Goal: Check status: Check status

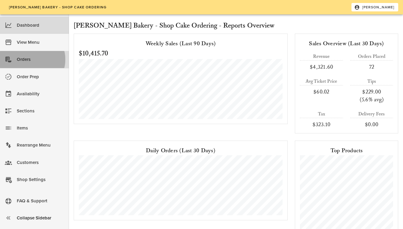
click at [33, 58] on div "Orders" at bounding box center [40, 59] width 47 height 10
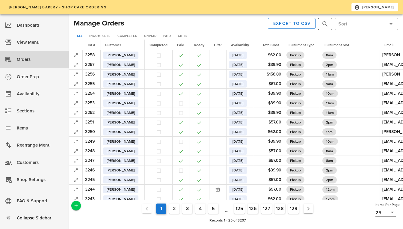
click at [328, 21] on button "prepend icon" at bounding box center [324, 23] width 7 height 7
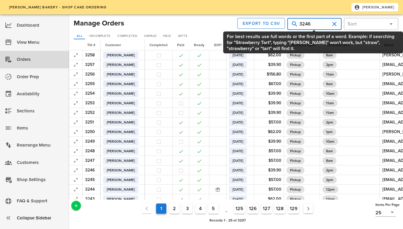
type input "3246"
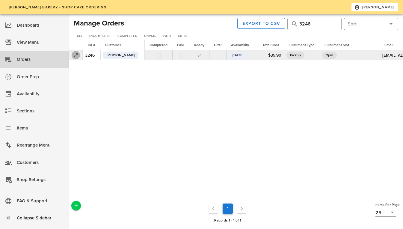
click at [76, 56] on icon "button" at bounding box center [75, 54] width 7 height 7
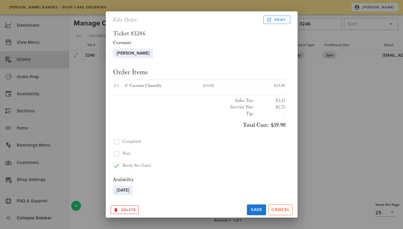
scroll to position [126, 0]
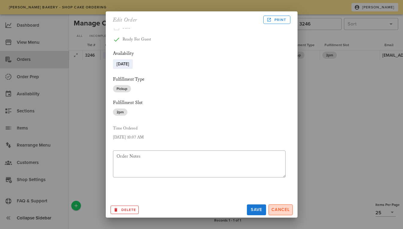
click at [276, 211] on span "Cancel" at bounding box center [280, 209] width 19 height 5
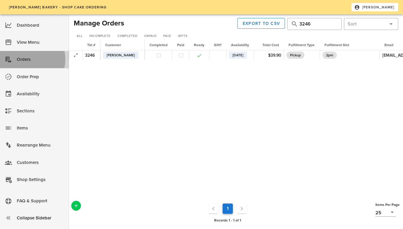
click at [22, 59] on div "Orders" at bounding box center [40, 59] width 47 height 10
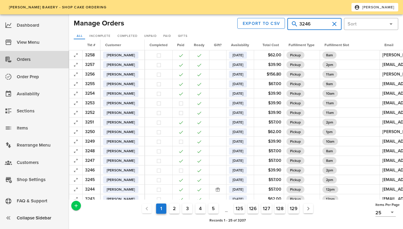
click at [313, 22] on input "3246" at bounding box center [314, 24] width 30 height 10
